Goal: Transaction & Acquisition: Purchase product/service

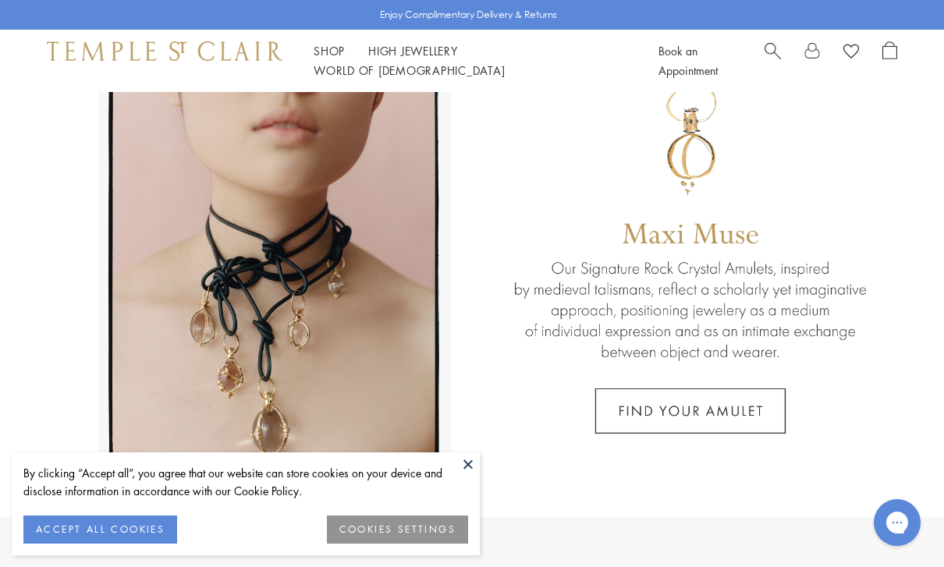
scroll to position [55, 0]
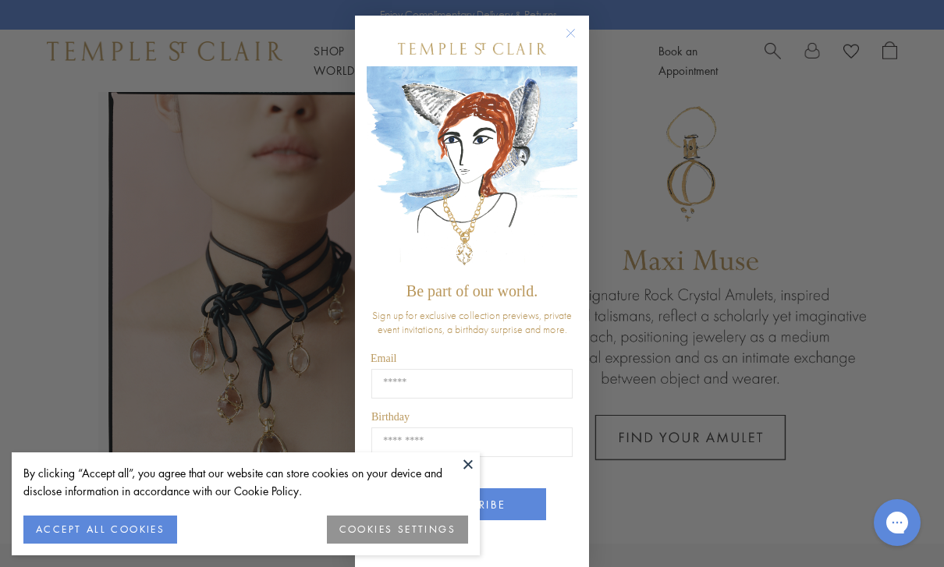
click at [580, 38] on icon "Close dialog" at bounding box center [571, 33] width 20 height 20
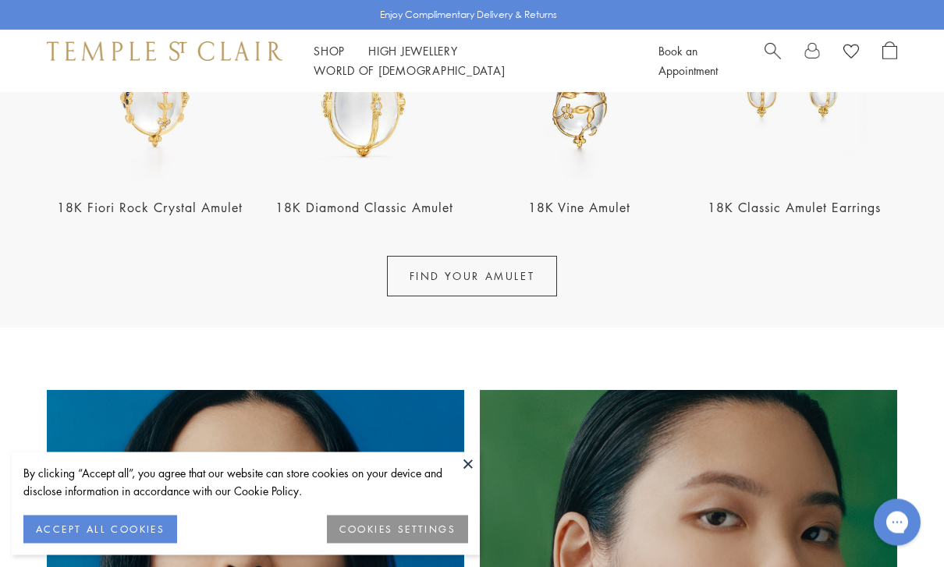
scroll to position [689, 0]
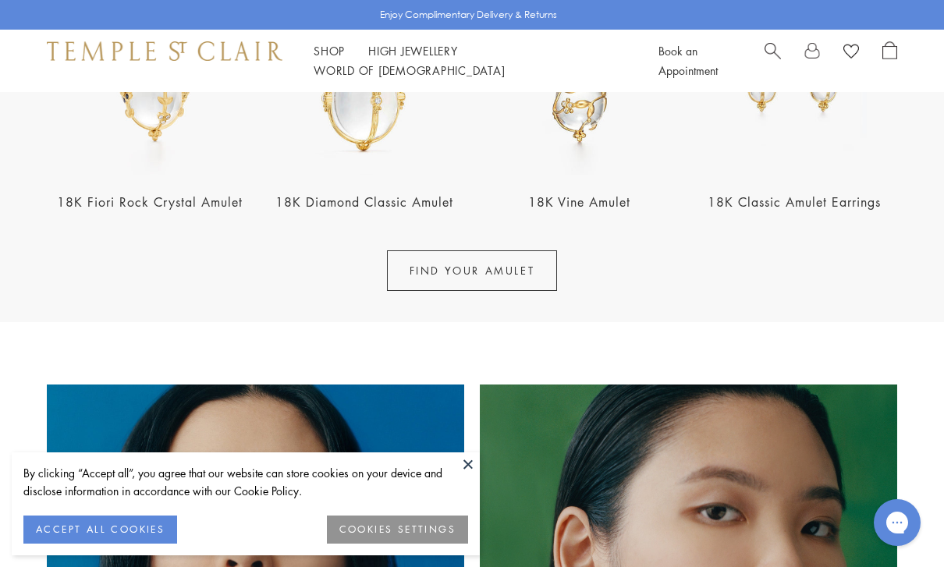
click at [419, 272] on link "FIND YOUR AMULET" at bounding box center [472, 270] width 171 height 41
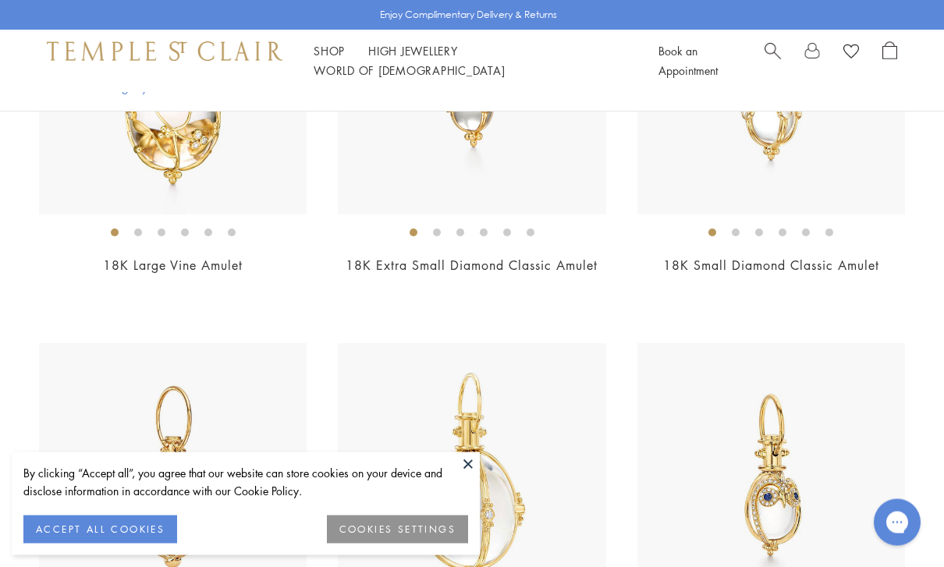
scroll to position [2359, 0]
click at [408, 59] on link "High Jewellery High Jewellery" at bounding box center [413, 51] width 90 height 16
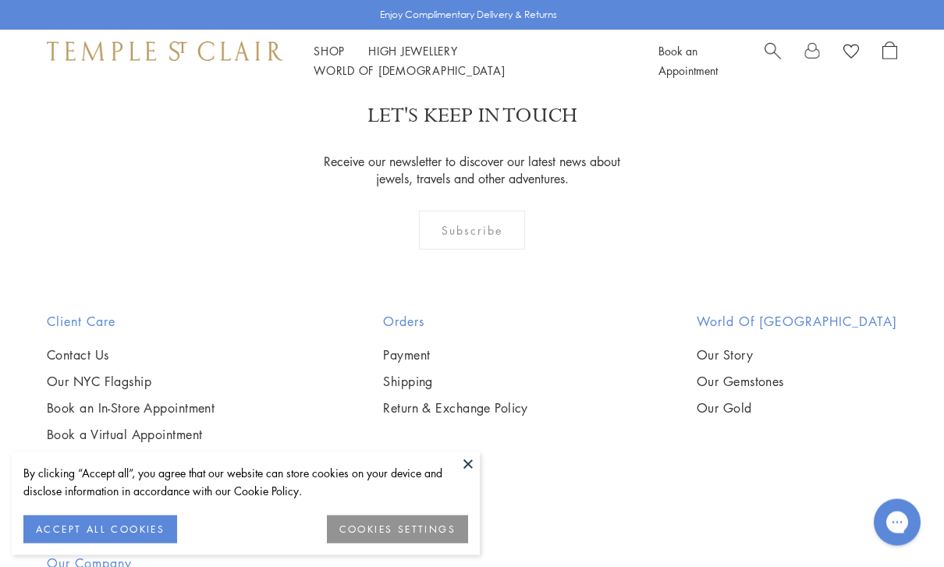
scroll to position [1273, 0]
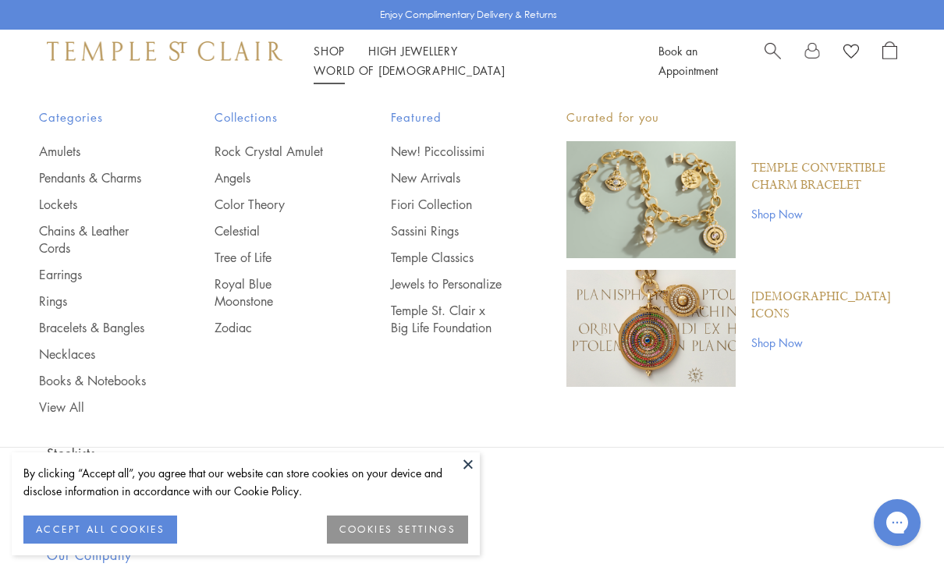
click at [788, 217] on link "Shop Now" at bounding box center [828, 213] width 154 height 17
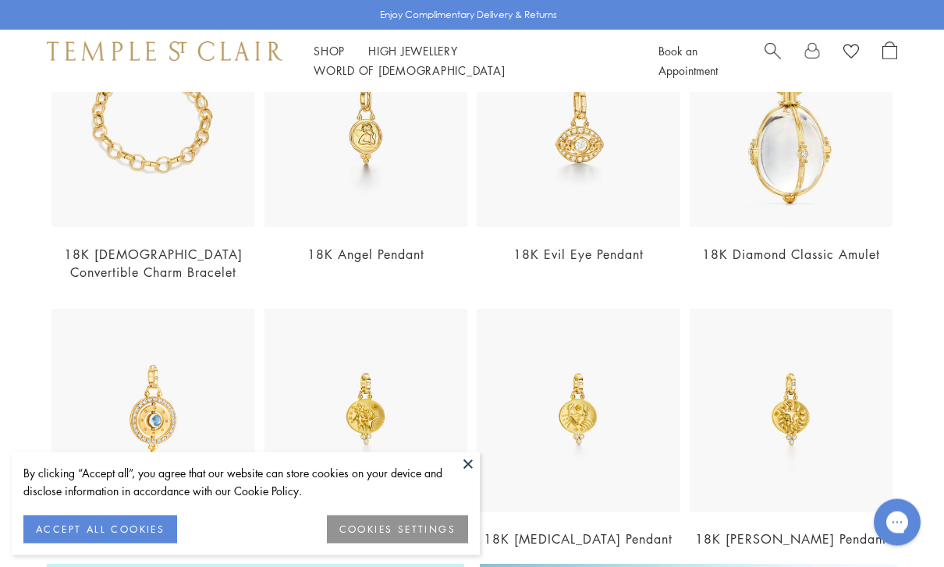
scroll to position [490, 0]
click at [100, 181] on img at bounding box center [153, 125] width 204 height 204
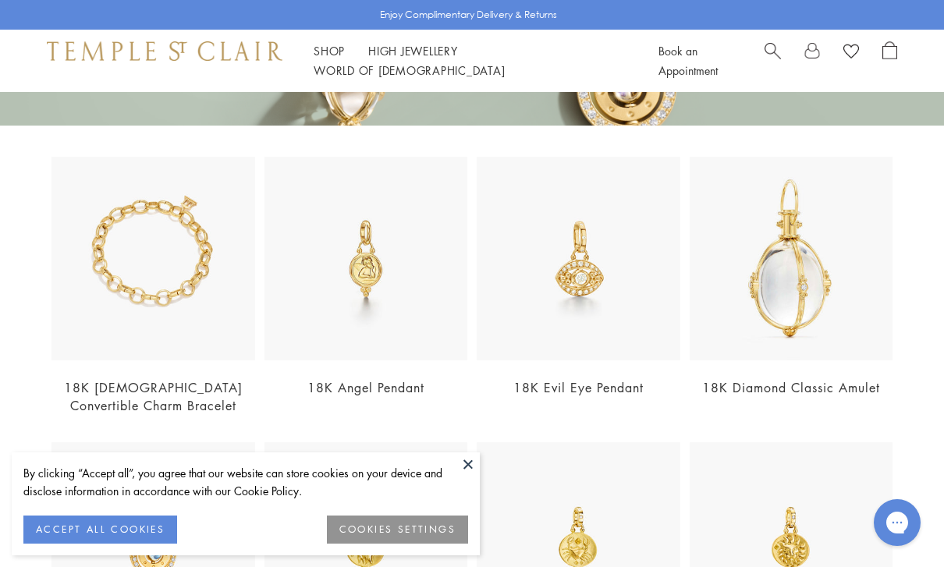
scroll to position [373, 0]
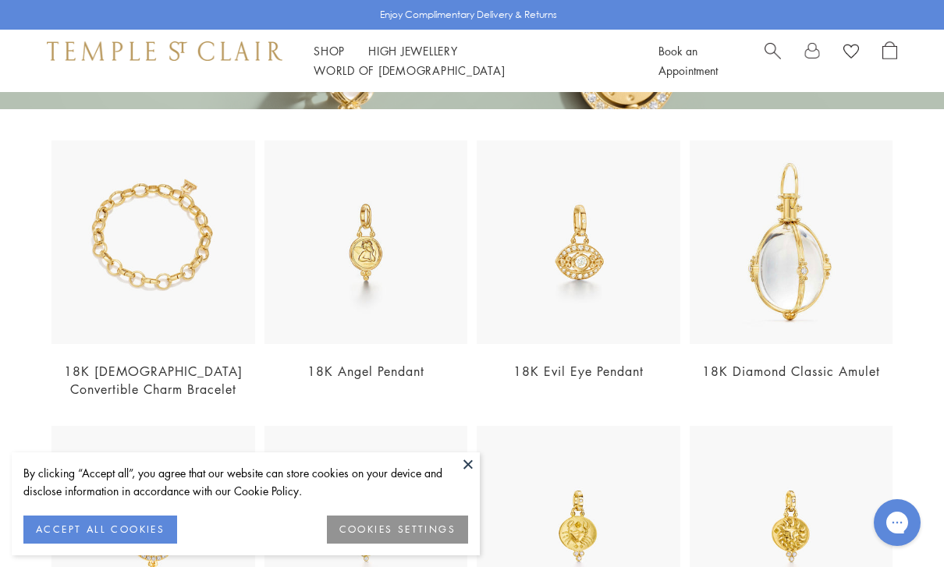
click at [656, 296] on img at bounding box center [579, 242] width 204 height 204
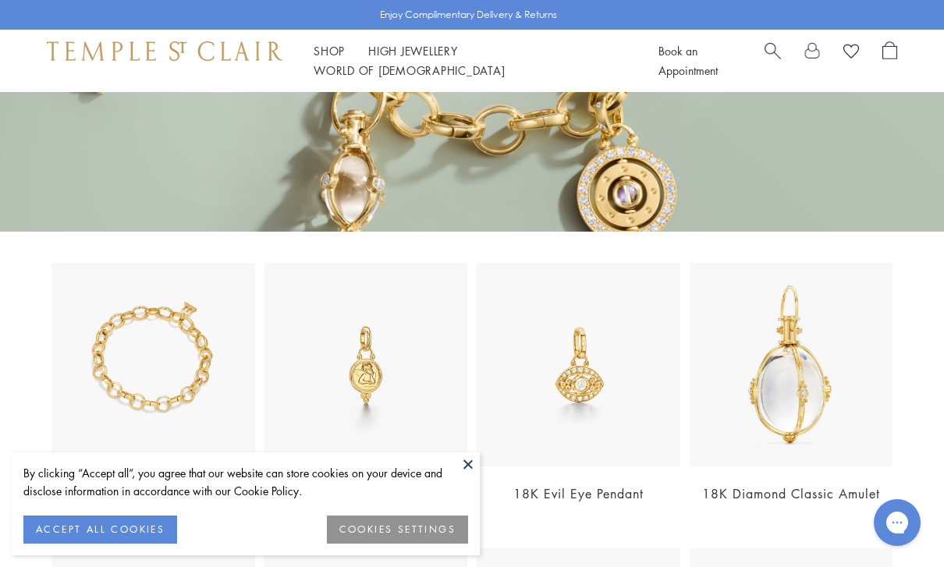
scroll to position [449, 0]
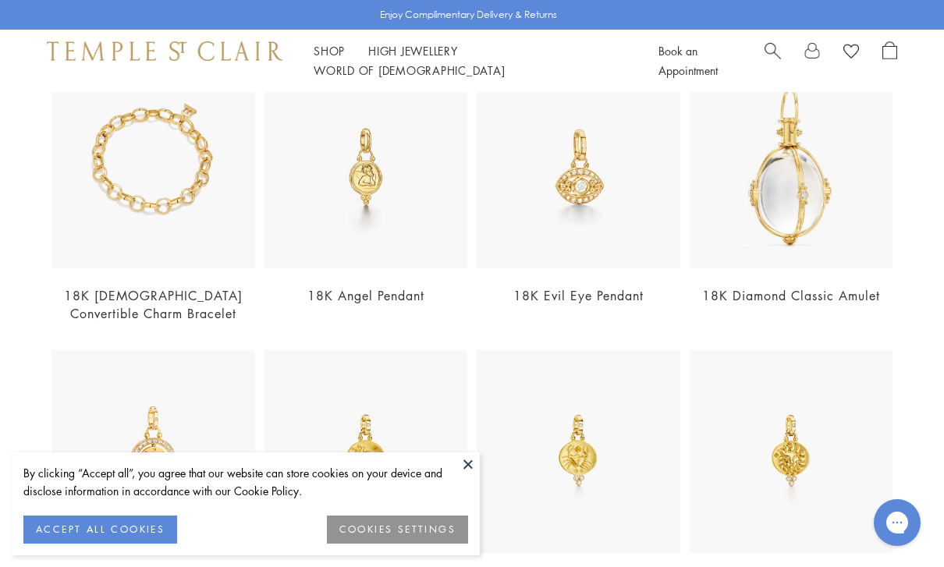
click at [838, 233] on img at bounding box center [792, 167] width 204 height 204
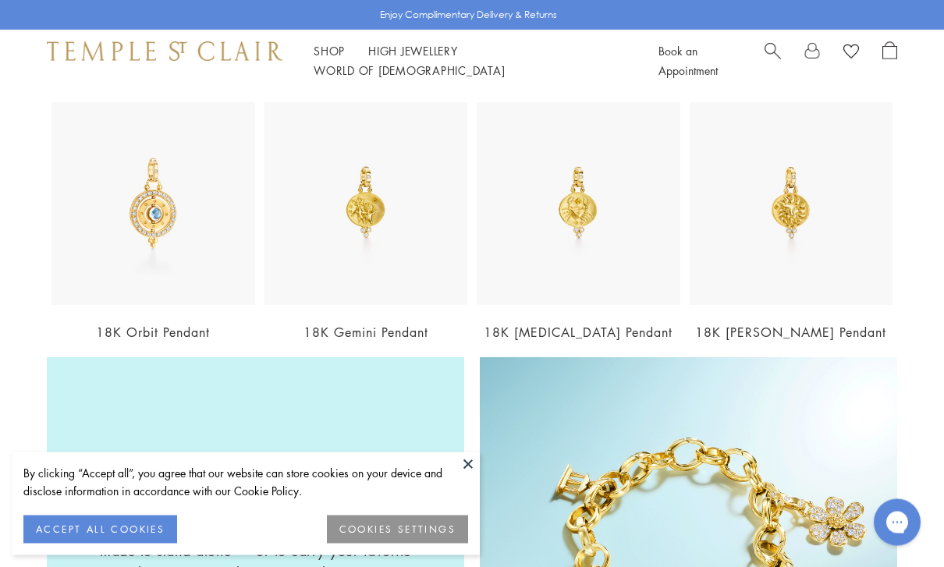
scroll to position [697, 0]
click at [169, 217] on img at bounding box center [153, 204] width 204 height 204
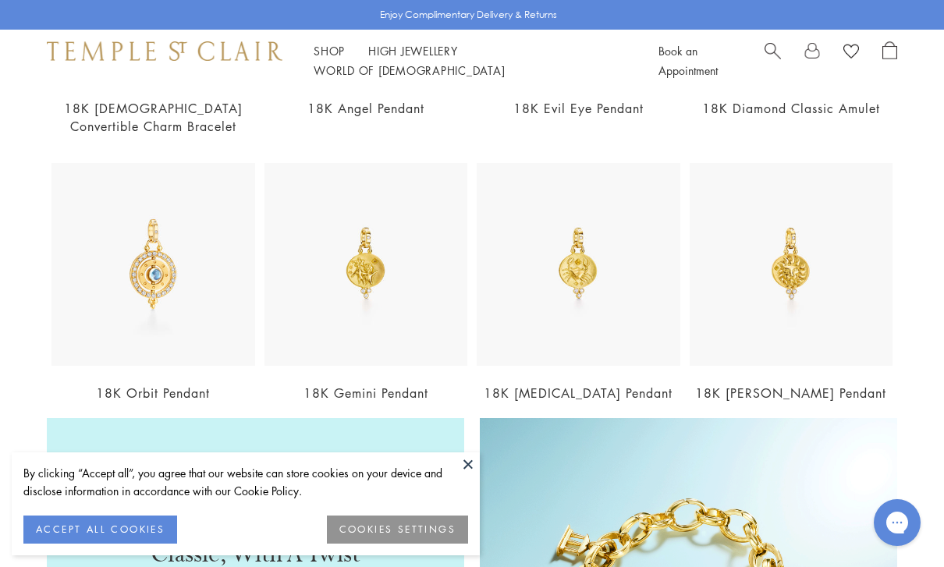
click at [645, 300] on img at bounding box center [579, 265] width 204 height 204
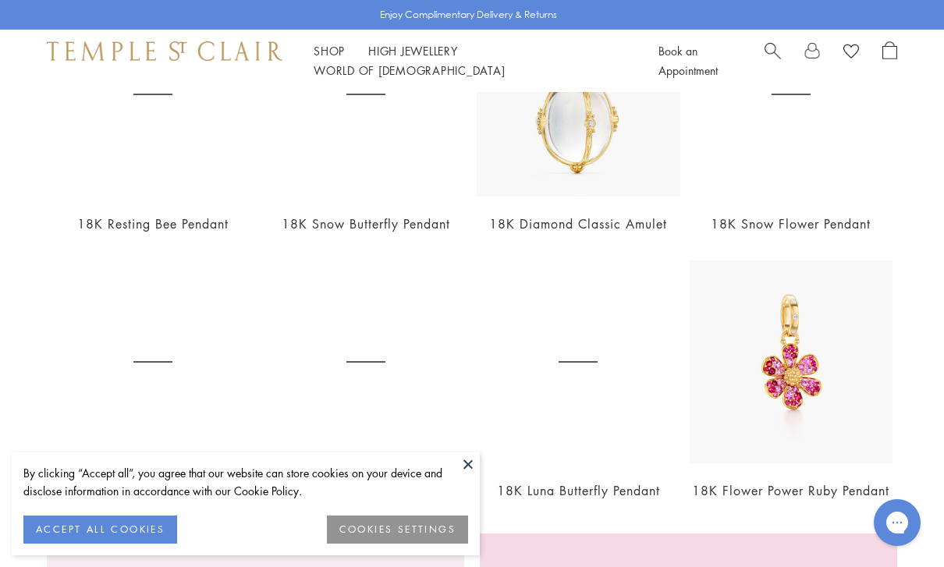
scroll to position [1518, 0]
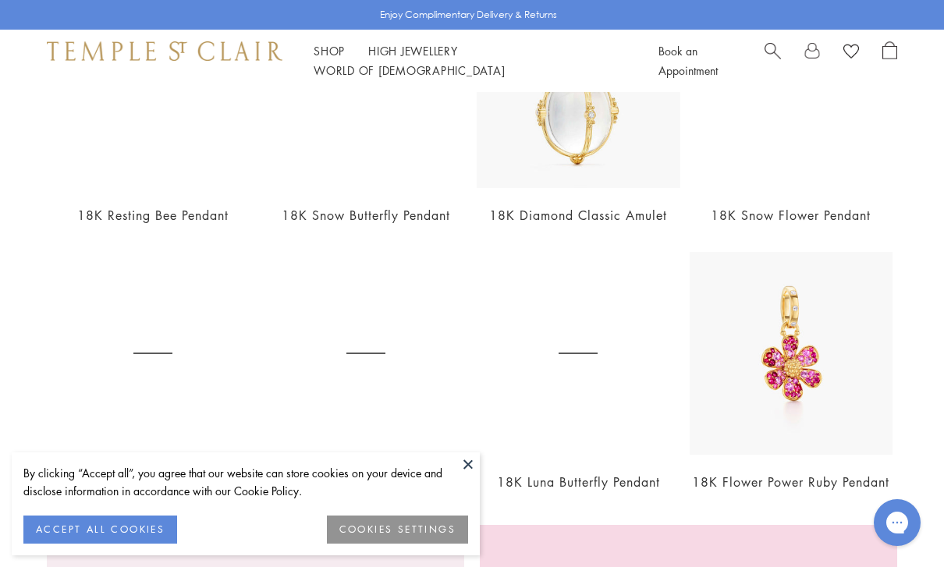
click at [840, 377] on img at bounding box center [792, 354] width 204 height 204
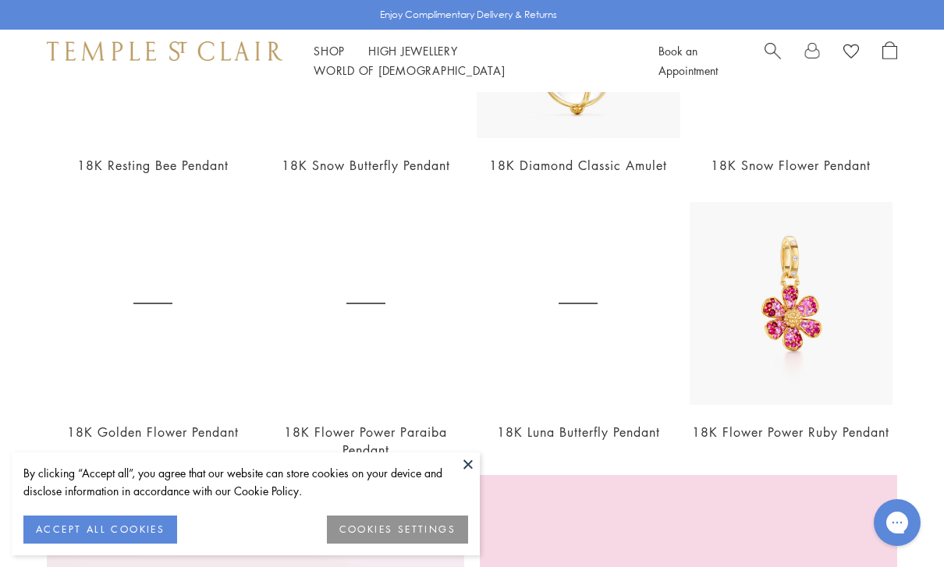
scroll to position [1616, 0]
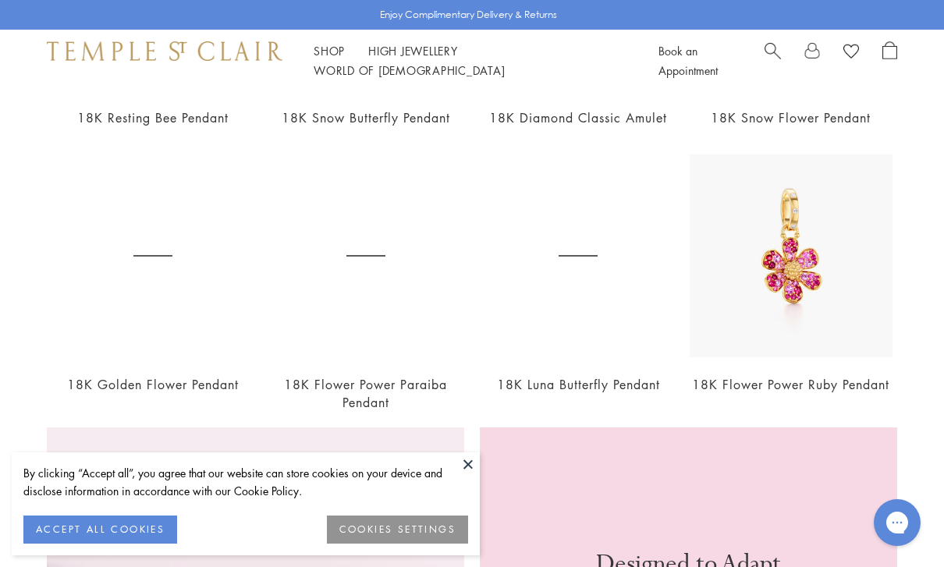
click at [318, 59] on link "Shop Shop" at bounding box center [329, 51] width 31 height 16
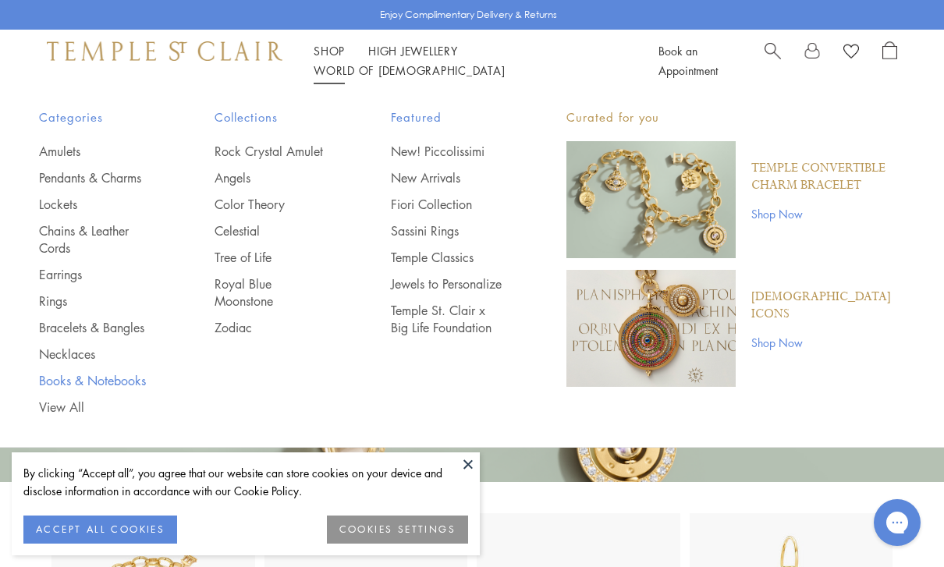
click at [55, 386] on link "Books & Notebooks" at bounding box center [95, 380] width 113 height 17
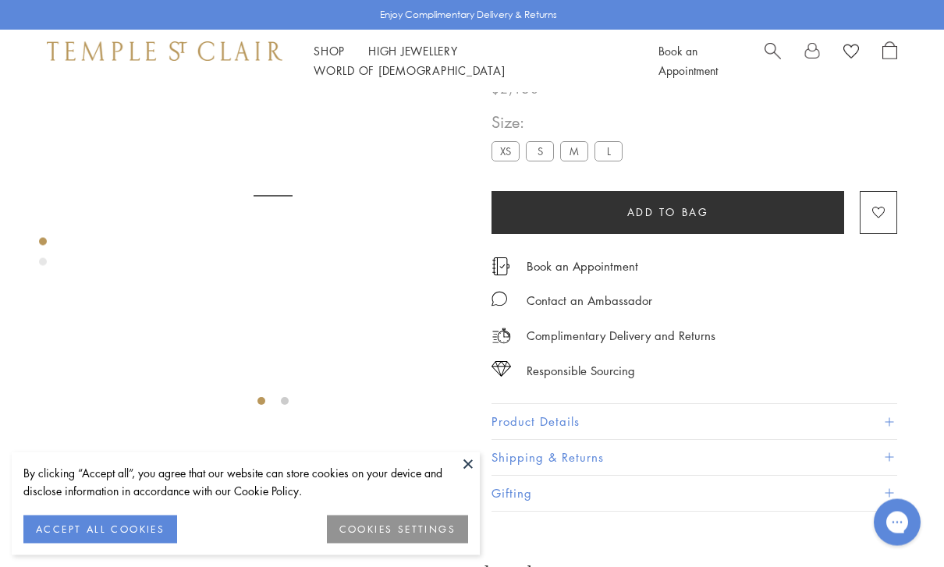
scroll to position [92, 0]
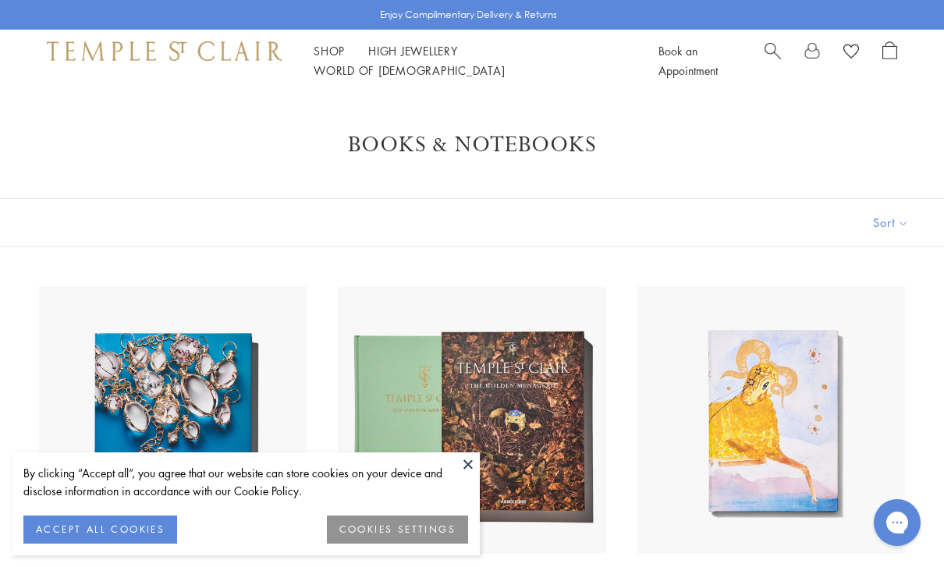
click at [897, 220] on button "Sort" at bounding box center [891, 223] width 106 height 48
click at [895, 218] on button "Sort" at bounding box center [891, 223] width 106 height 48
click at [896, 325] on button "Price, low to high" at bounding box center [865, 333] width 158 height 38
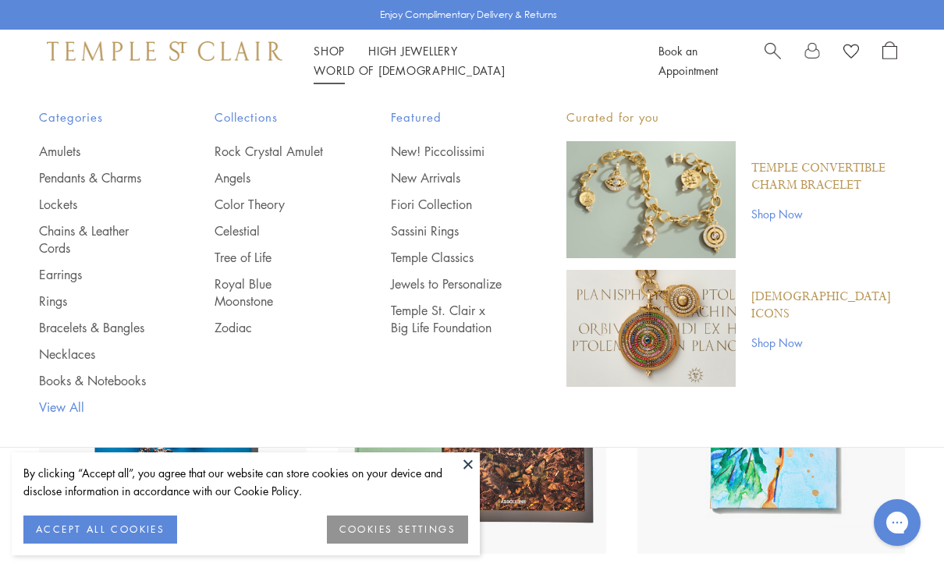
click at [55, 403] on link "View All" at bounding box center [95, 407] width 113 height 17
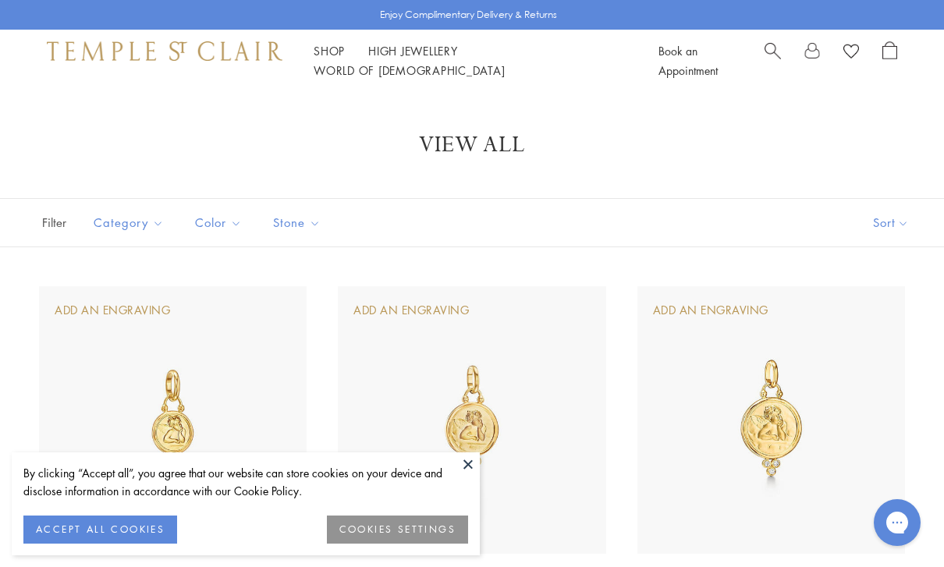
click at [900, 217] on button "Sort" at bounding box center [891, 223] width 106 height 48
click at [894, 211] on button "Sort" at bounding box center [891, 223] width 106 height 48
click at [874, 328] on button "Price, low to high" at bounding box center [865, 333] width 158 height 38
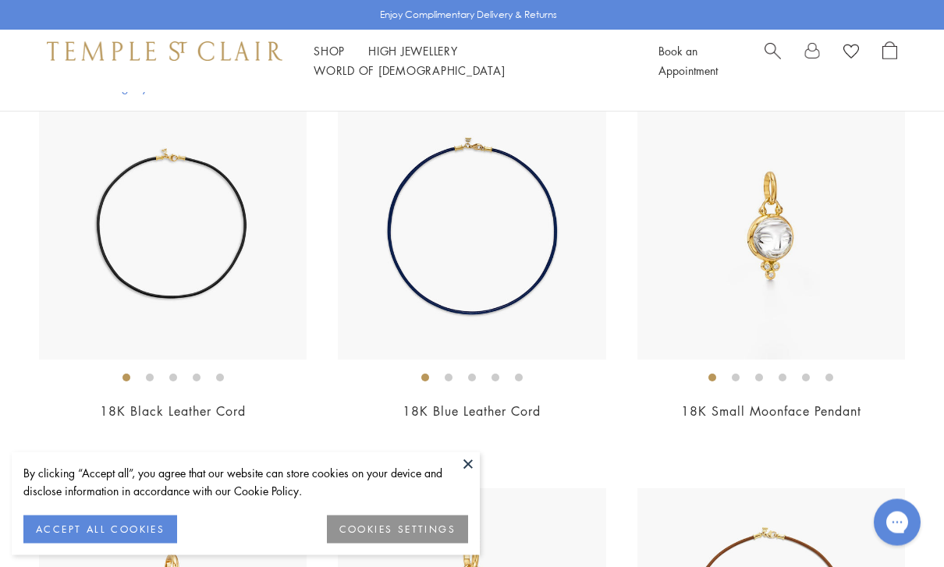
scroll to position [4200, 0]
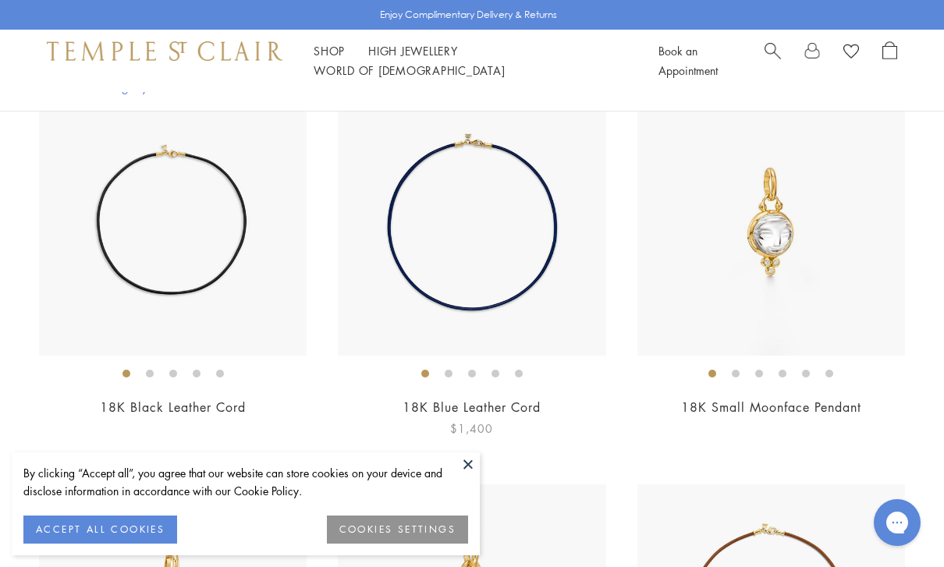
click at [551, 300] on img at bounding box center [472, 222] width 268 height 268
